Goal: Find specific page/section: Find specific page/section

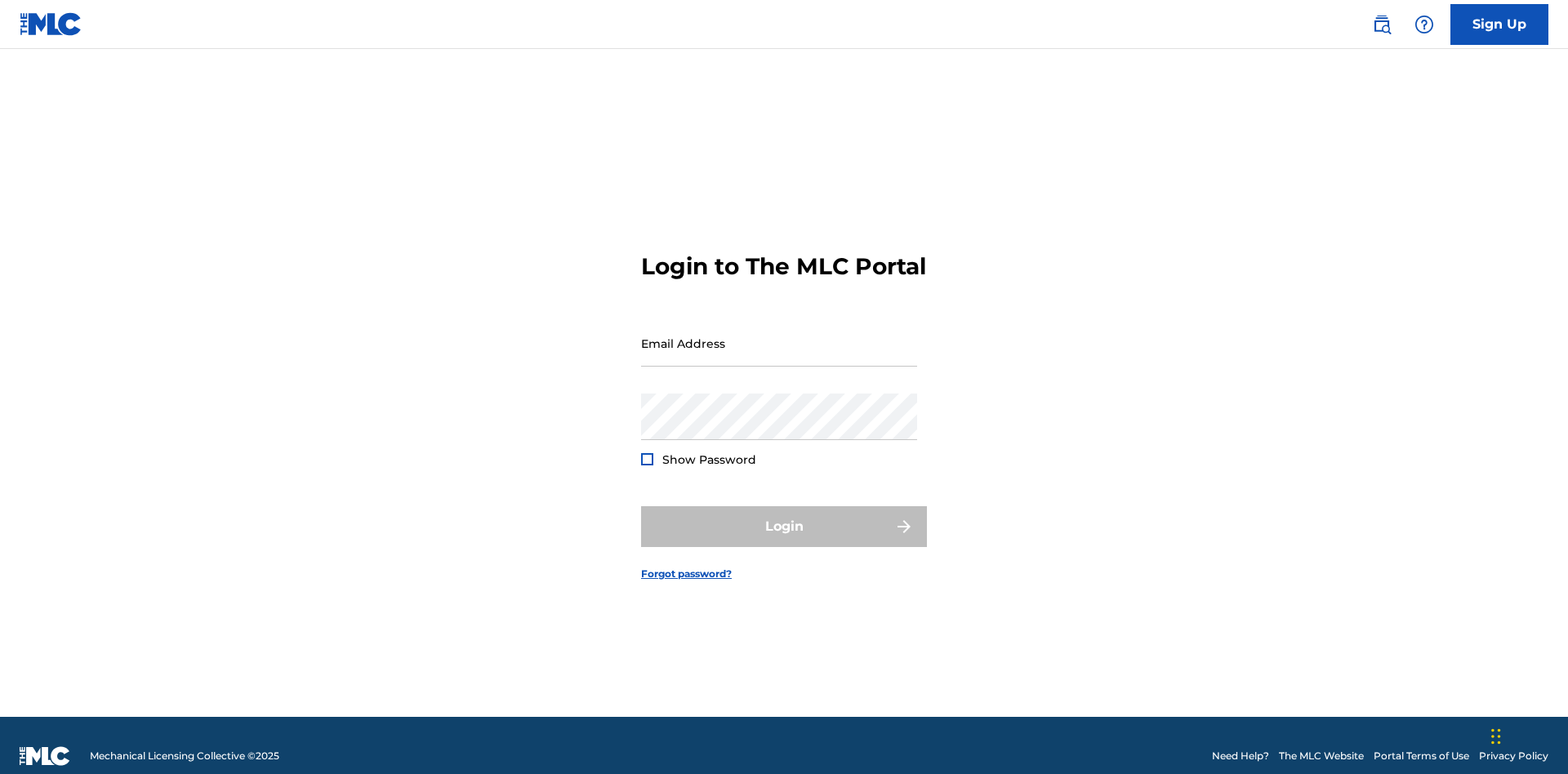
scroll to position [22, 0]
click at [779, 335] on input "Email Address" at bounding box center [779, 343] width 276 height 46
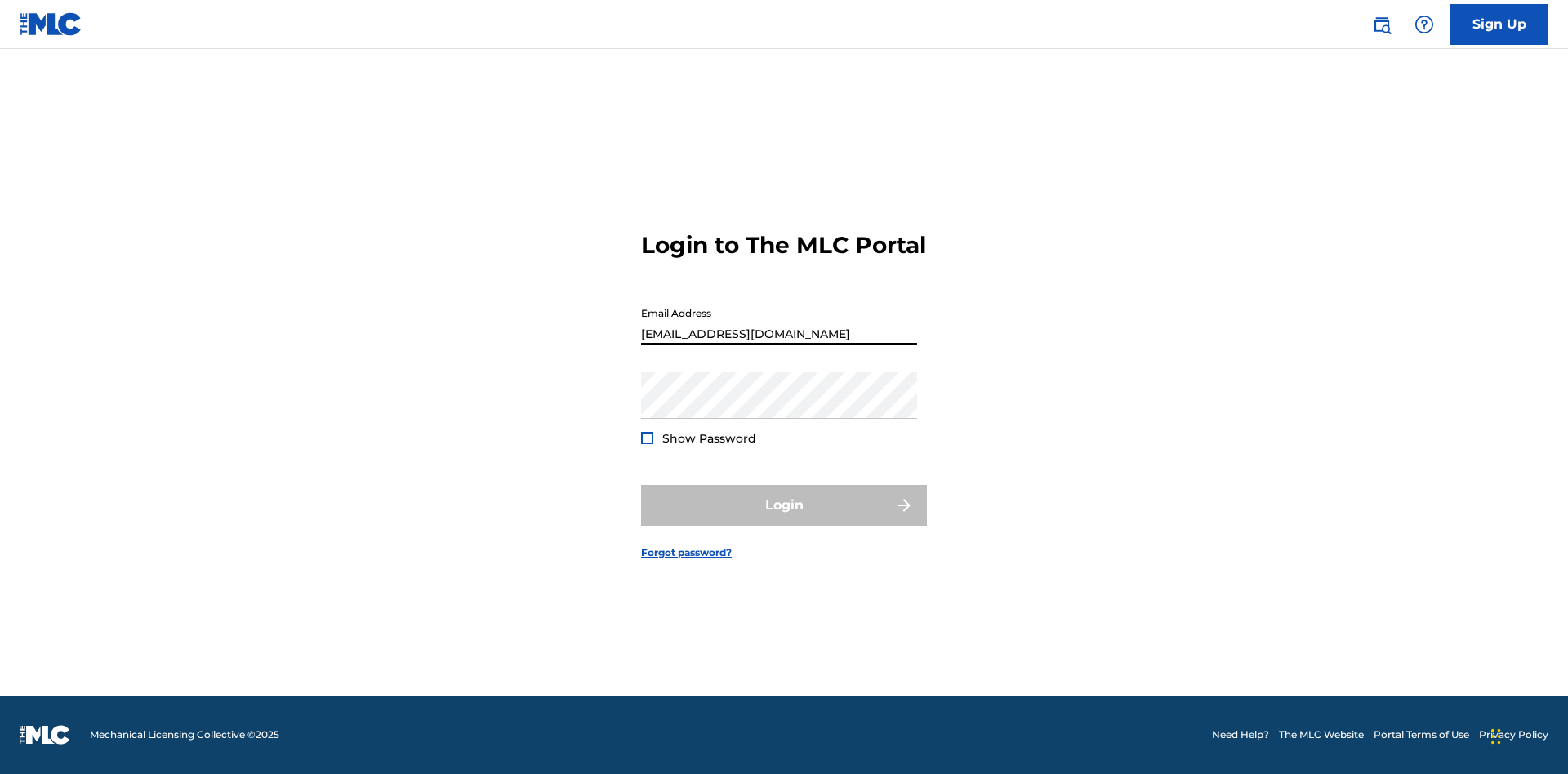
type input "[EMAIL_ADDRESS][DOMAIN_NAME]"
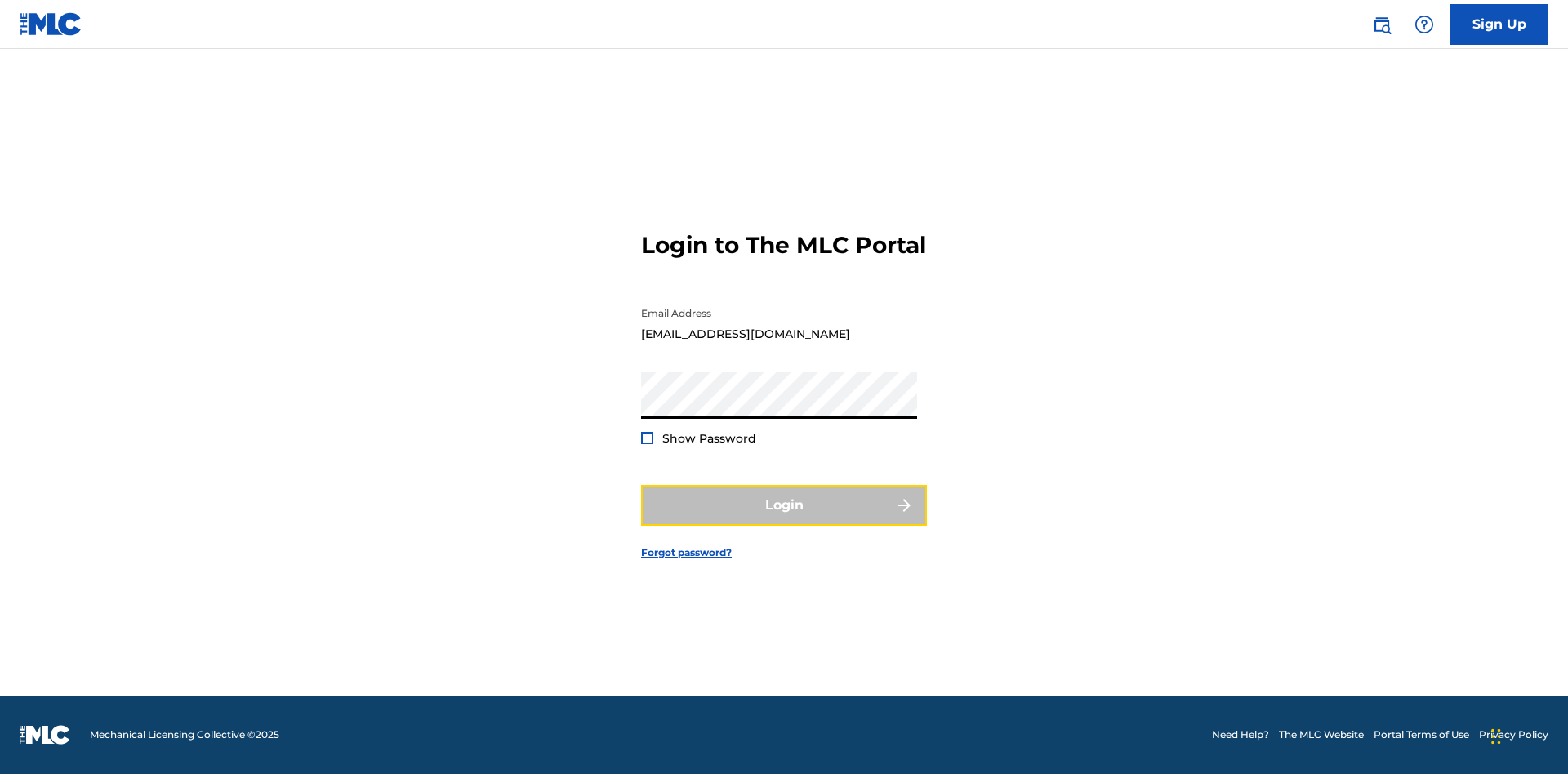
click at [784, 519] on button "Login" at bounding box center [784, 505] width 285 height 40
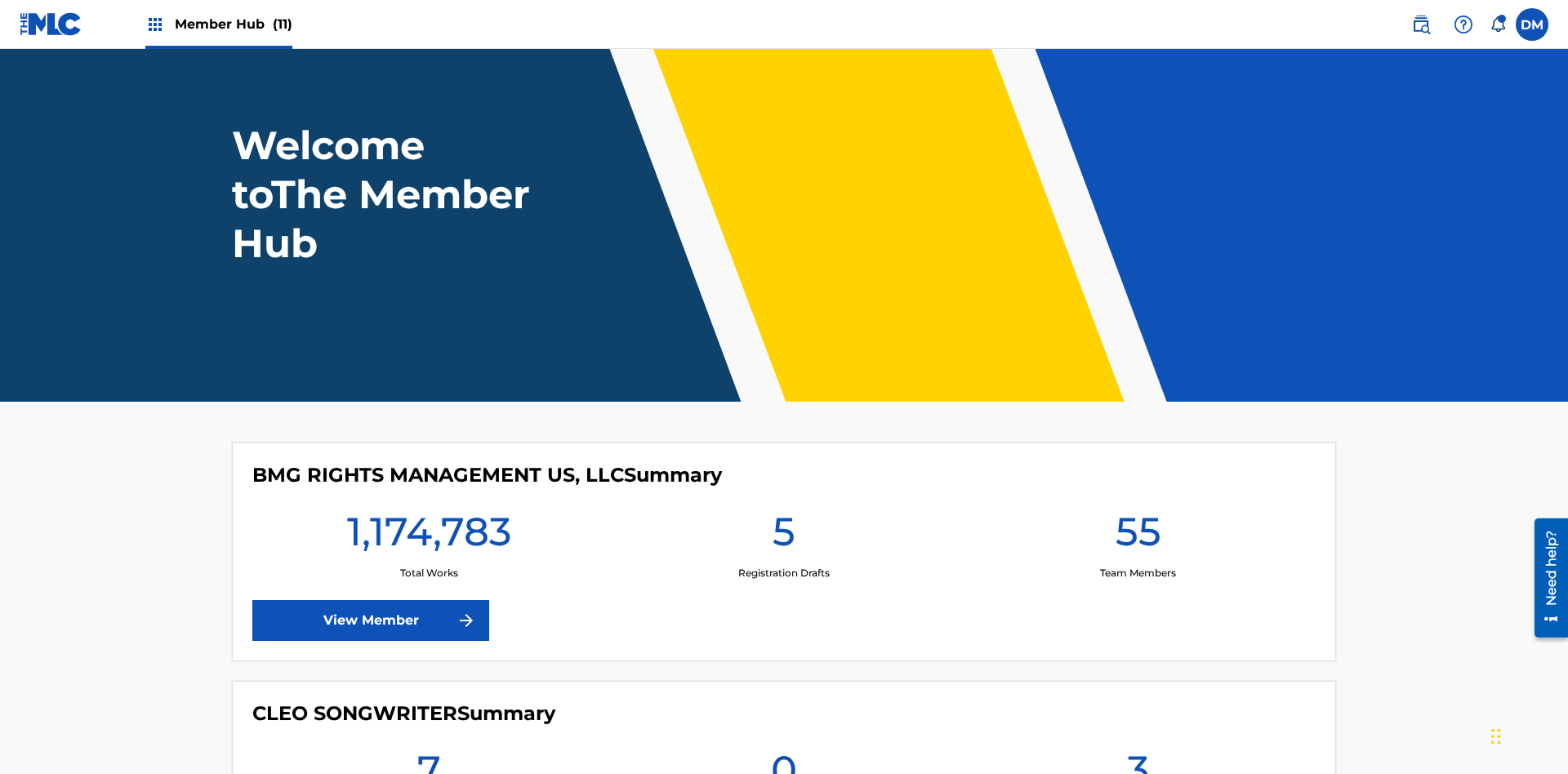
click at [233, 24] on span "Member Hub (11)" at bounding box center [234, 24] width 118 height 19
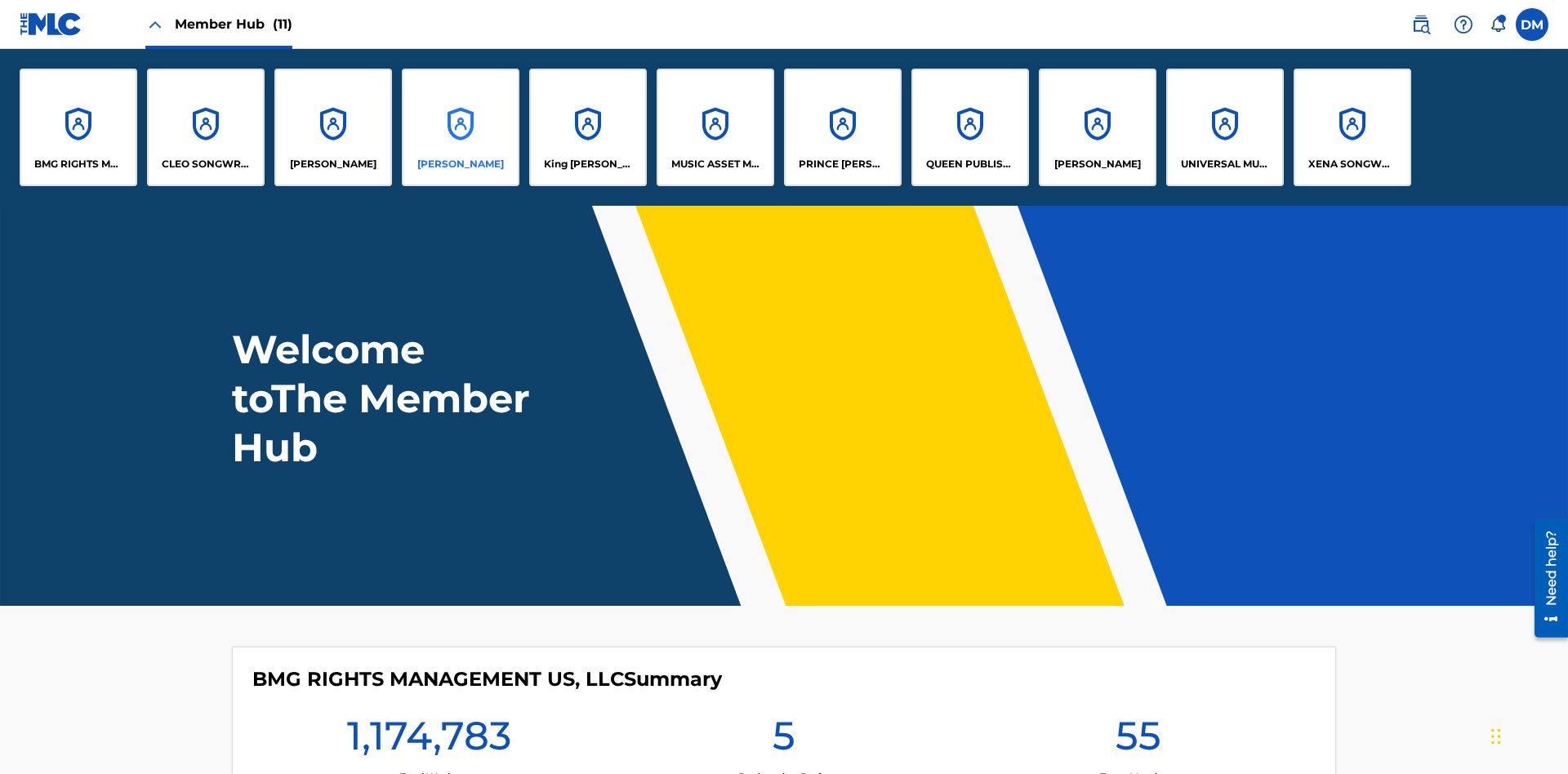
click at [461, 164] on p "[PERSON_NAME]" at bounding box center [461, 164] width 87 height 15
